Goal: Information Seeking & Learning: Learn about a topic

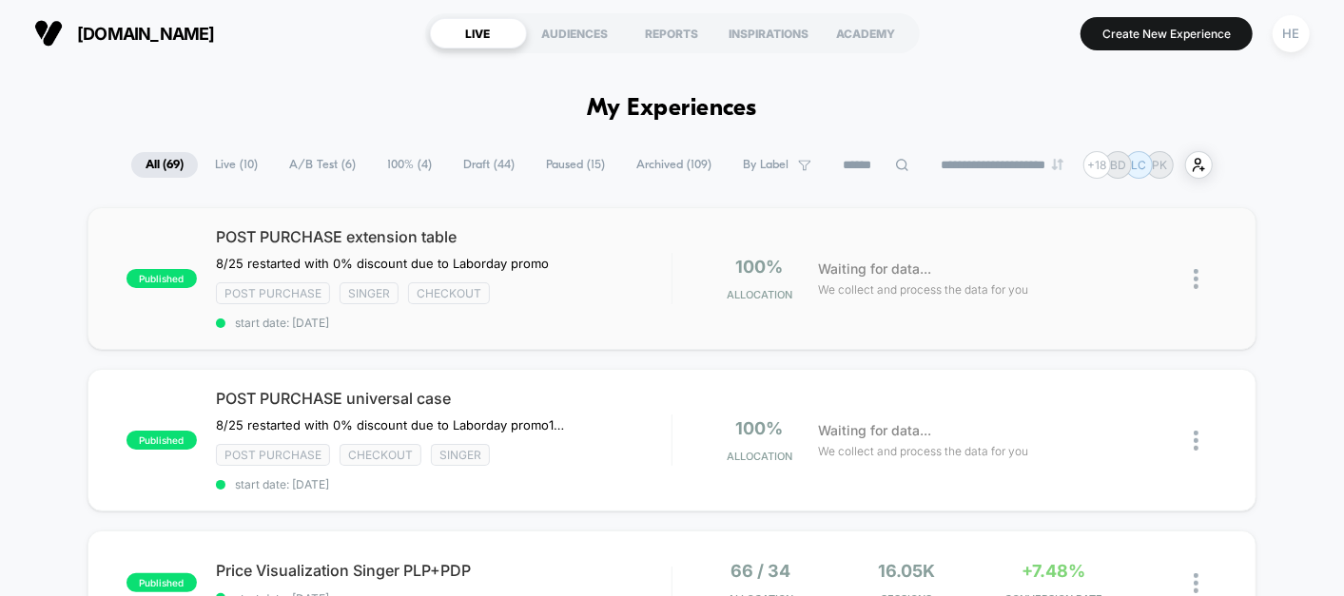
scroll to position [173, 0]
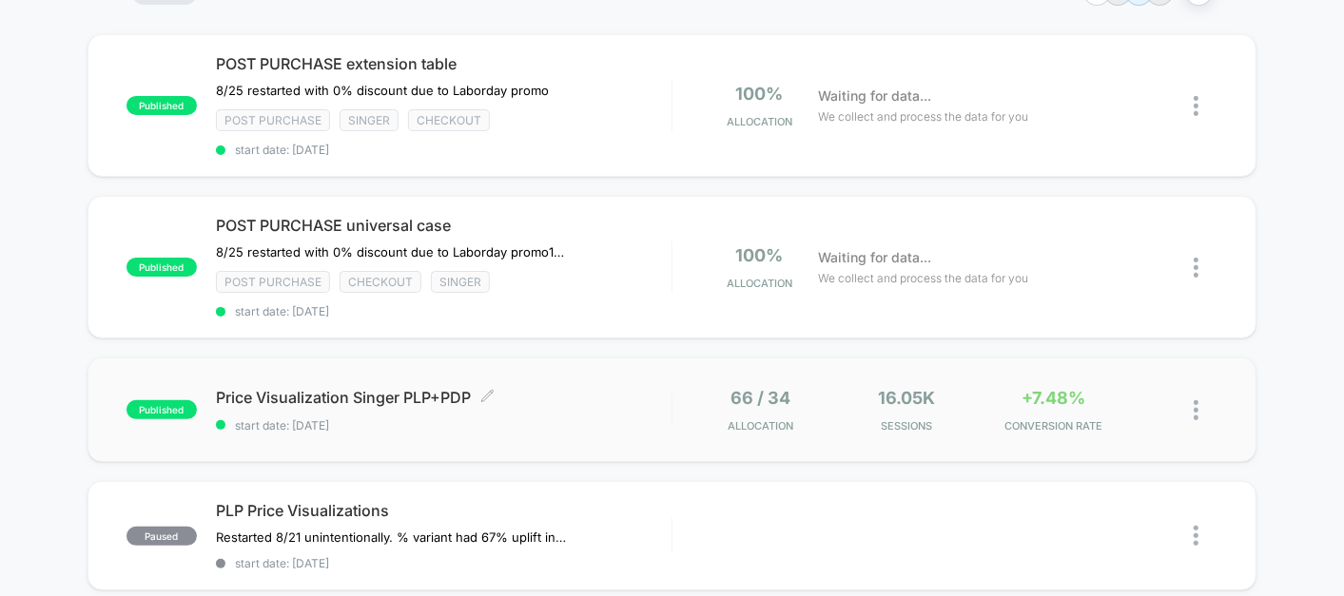
click at [583, 388] on span "Price Visualization Singer PLP+PDP Click to edit experience details" at bounding box center [444, 397] width 456 height 19
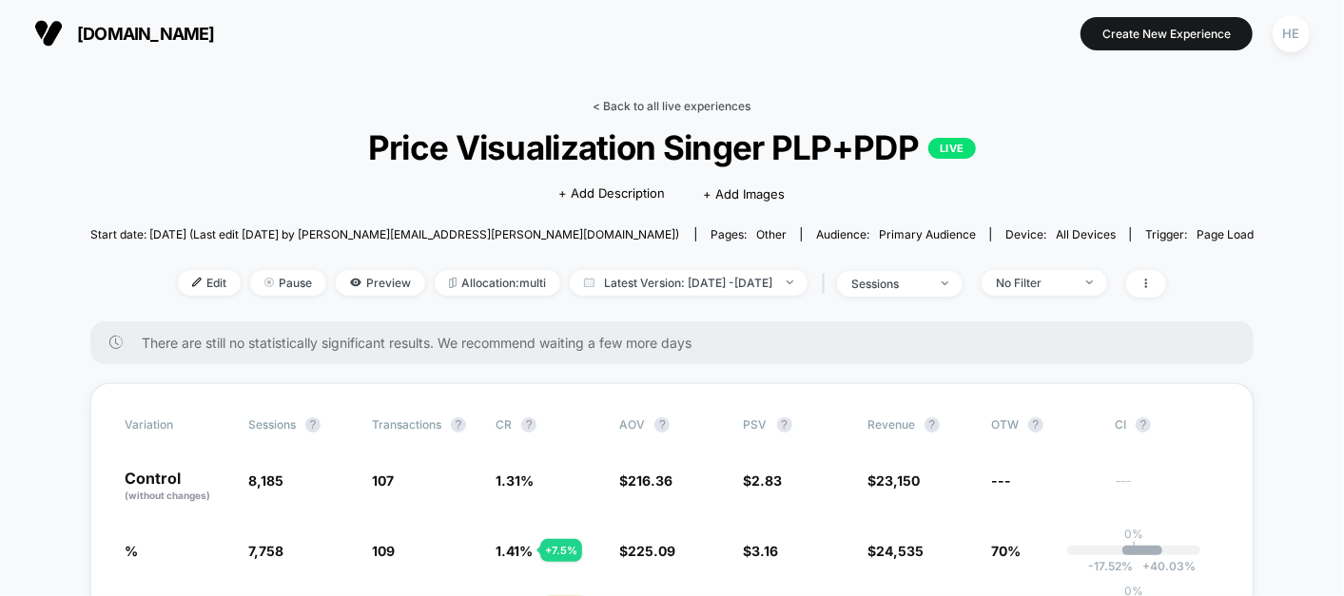
click at [690, 103] on link "< Back to all live experiences" at bounding box center [673, 106] width 158 height 14
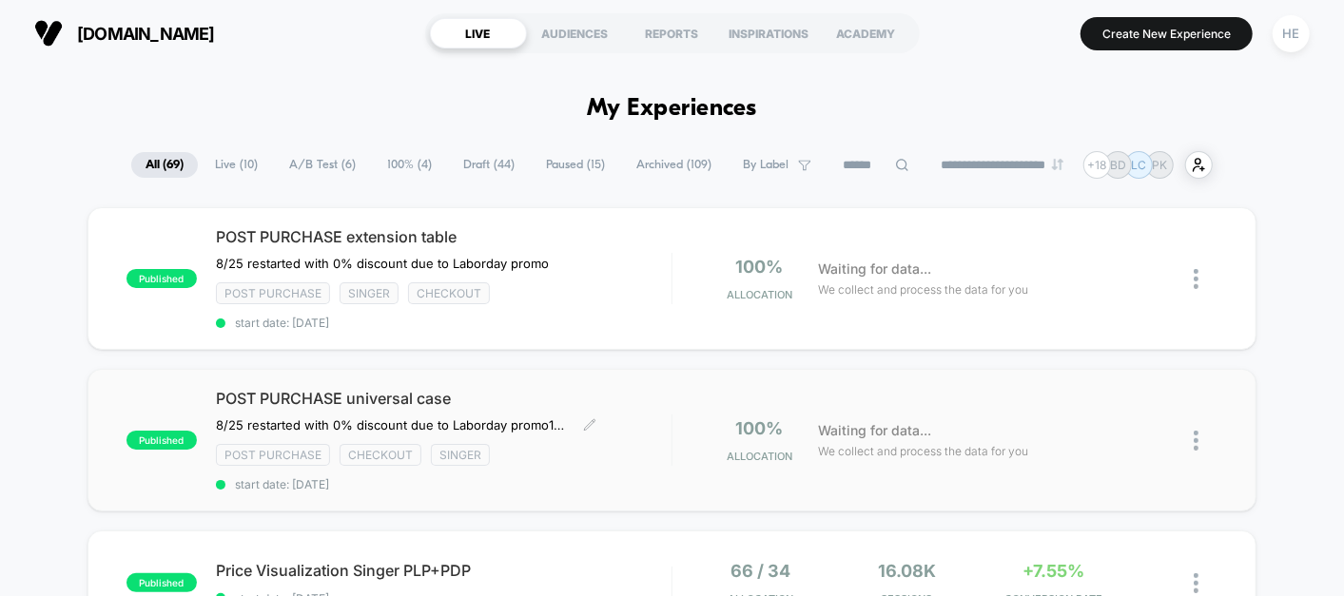
click at [638, 444] on div "Post Purchase checkout Singer" at bounding box center [444, 455] width 456 height 22
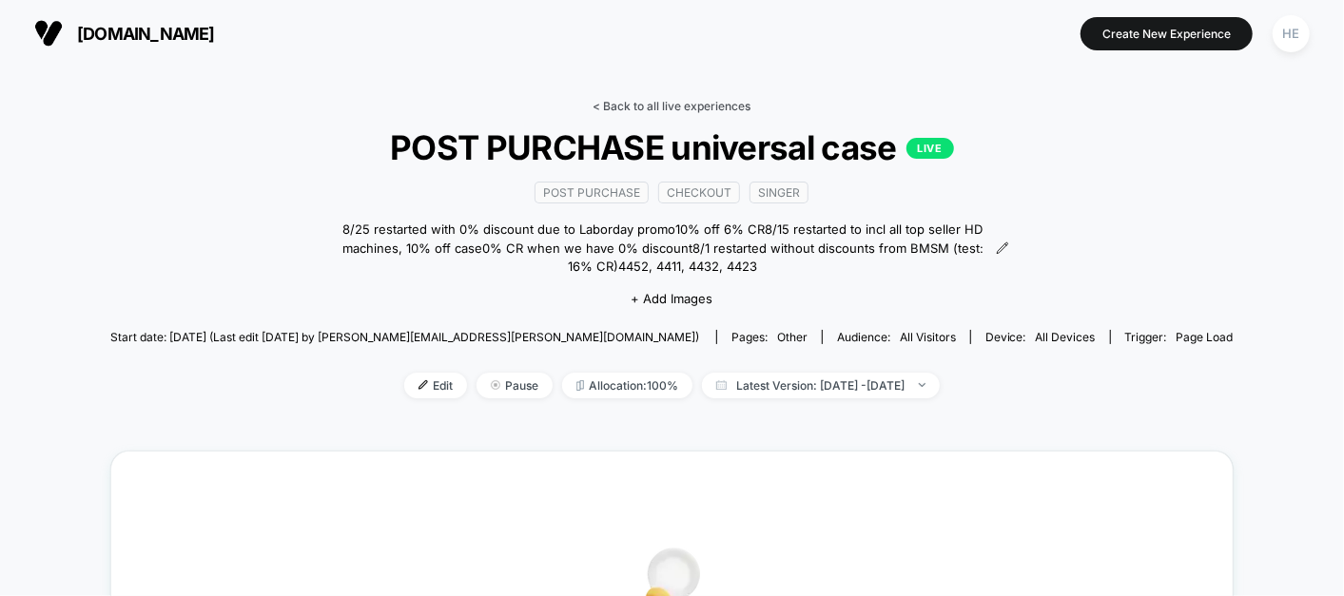
click at [616, 103] on link "< Back to all live experiences" at bounding box center [673, 106] width 158 height 14
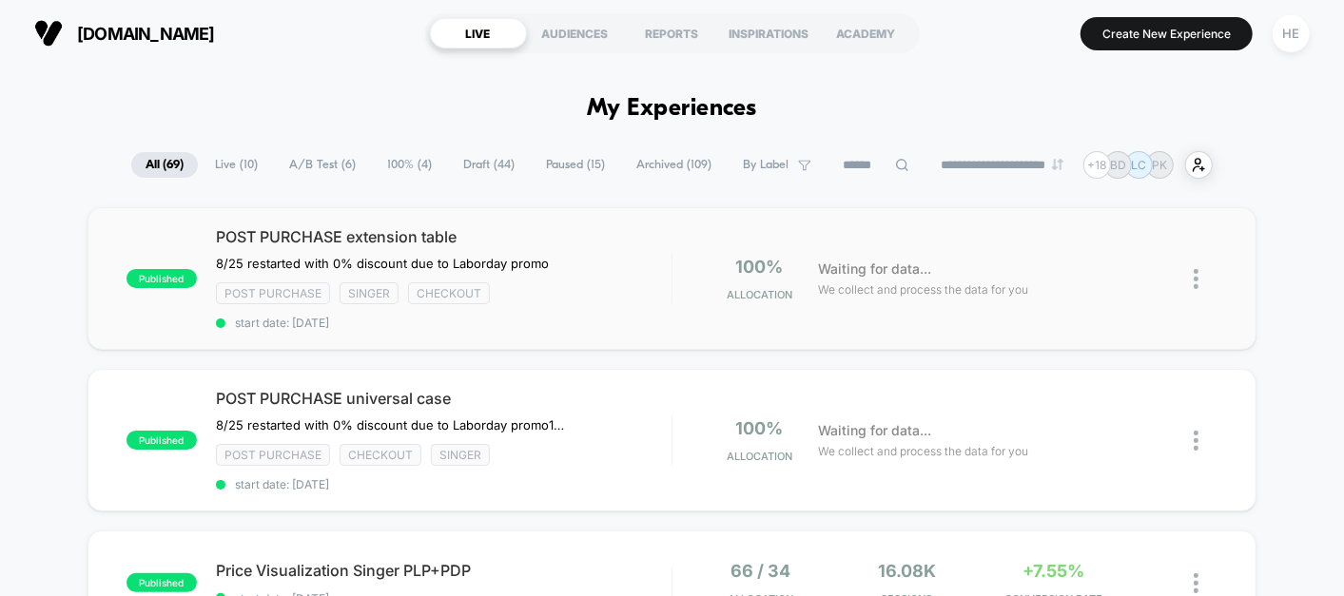
click at [977, 252] on div "published POST PURCHASE extension table ﻿8/25 restarted with 0% discount due to…" at bounding box center [672, 278] width 1169 height 143
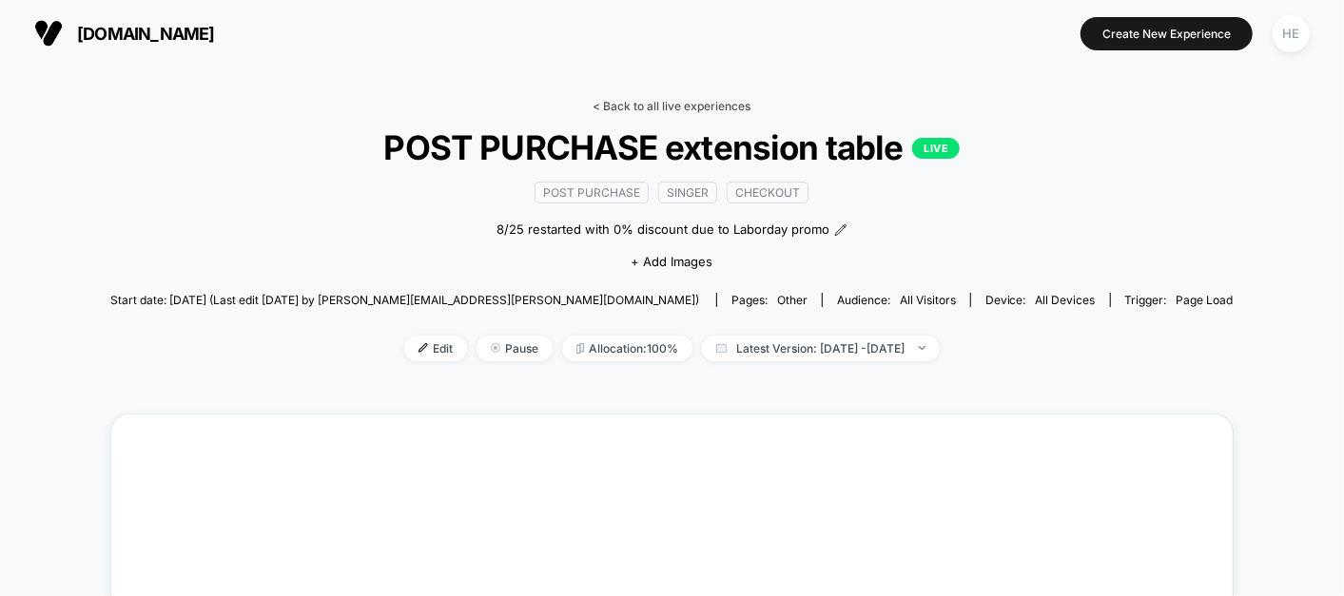
click at [601, 101] on link "< Back to all live experiences" at bounding box center [673, 106] width 158 height 14
